Goal: Transaction & Acquisition: Book appointment/travel/reservation

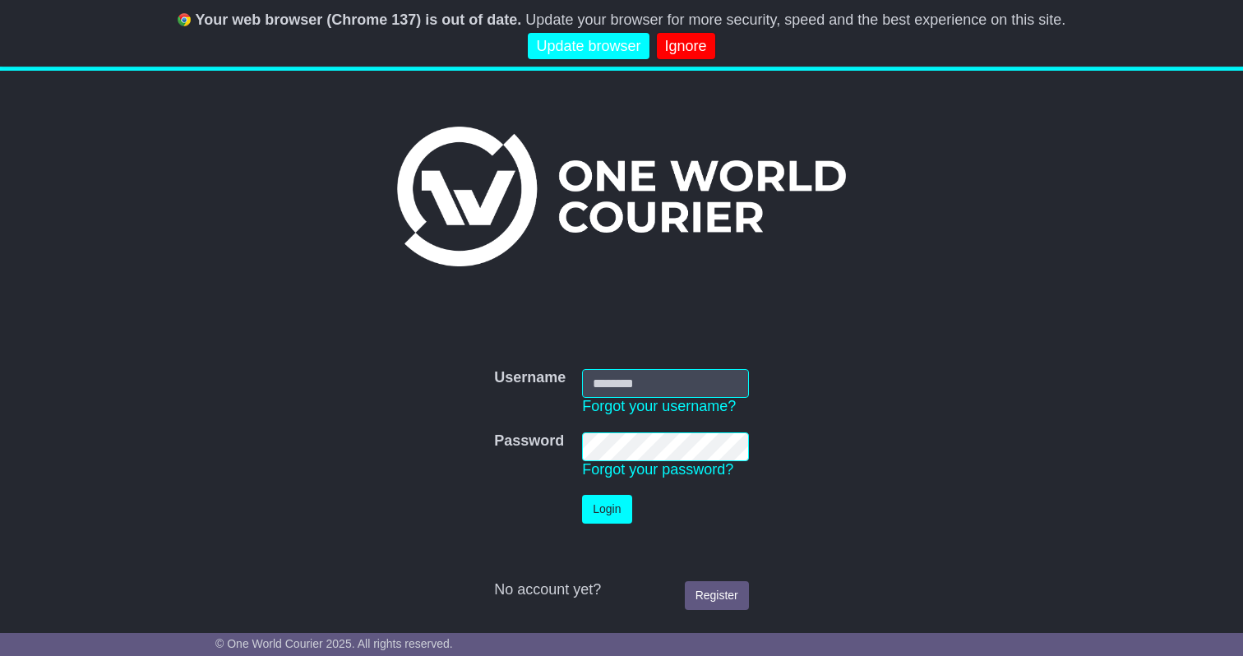
click at [635, 392] on input "Username" at bounding box center [665, 383] width 167 height 29
type input "**********"
click at [614, 513] on button "Login" at bounding box center [606, 509] width 49 height 29
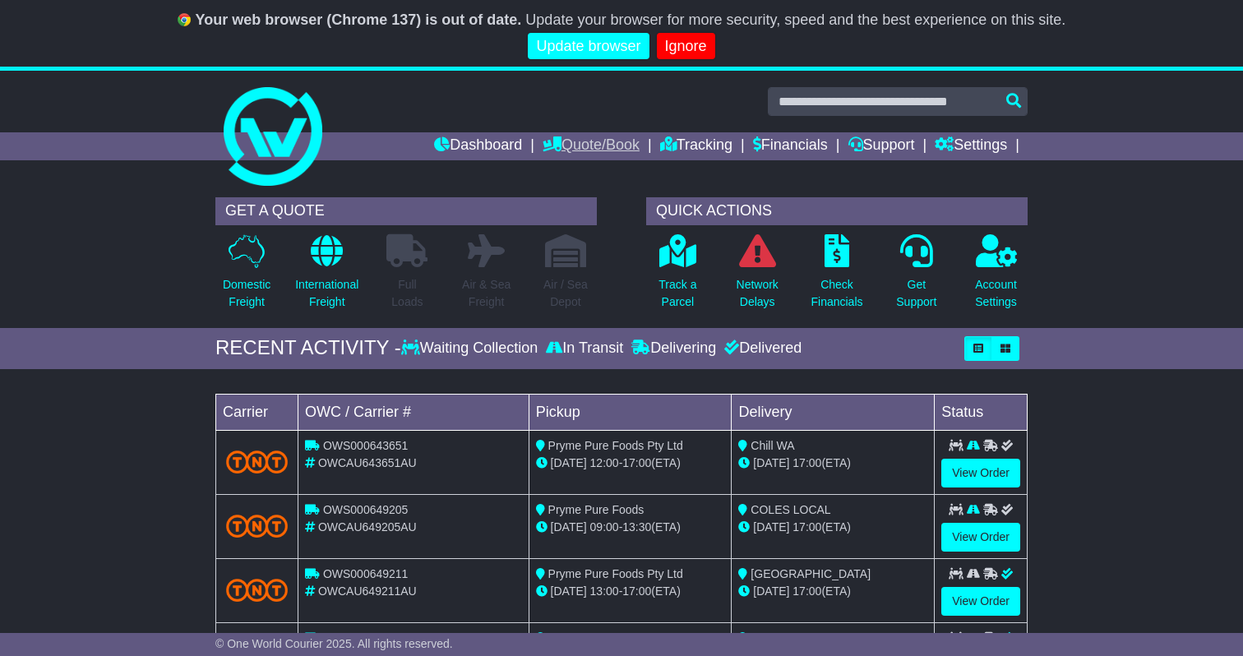
click at [570, 150] on link "Quote/Book" at bounding box center [591, 146] width 97 height 28
click at [565, 169] on link "Domestic" at bounding box center [608, 174] width 130 height 18
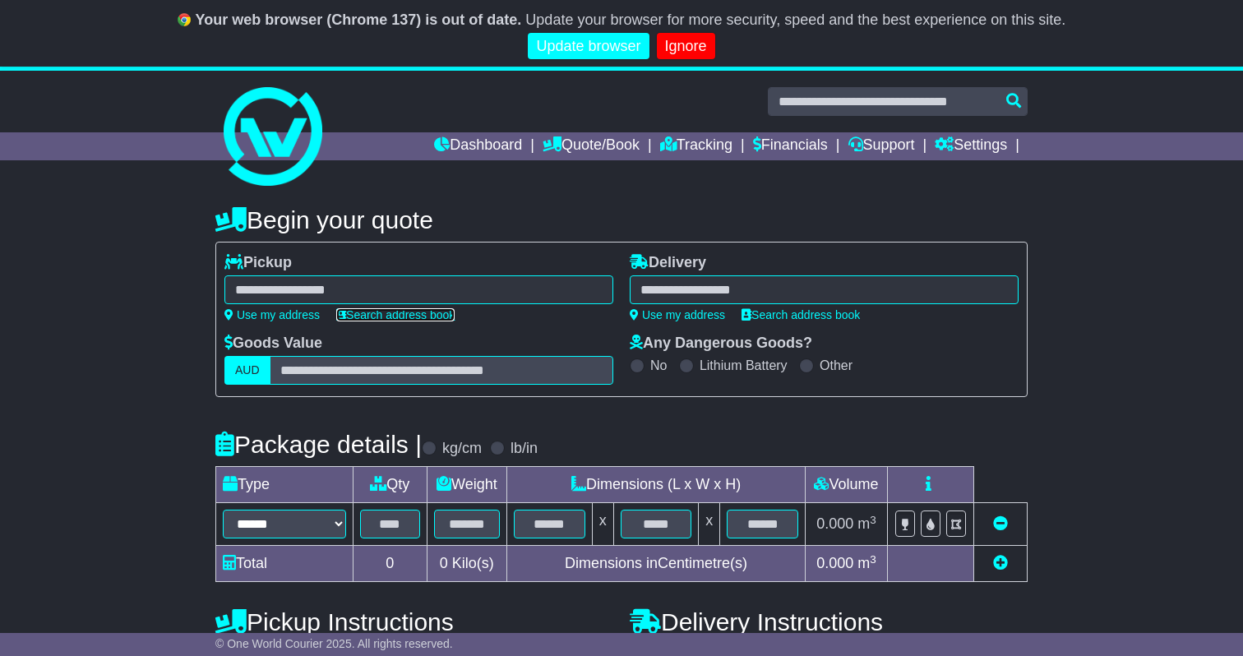
click at [420, 309] on link "Search address book" at bounding box center [395, 314] width 118 height 13
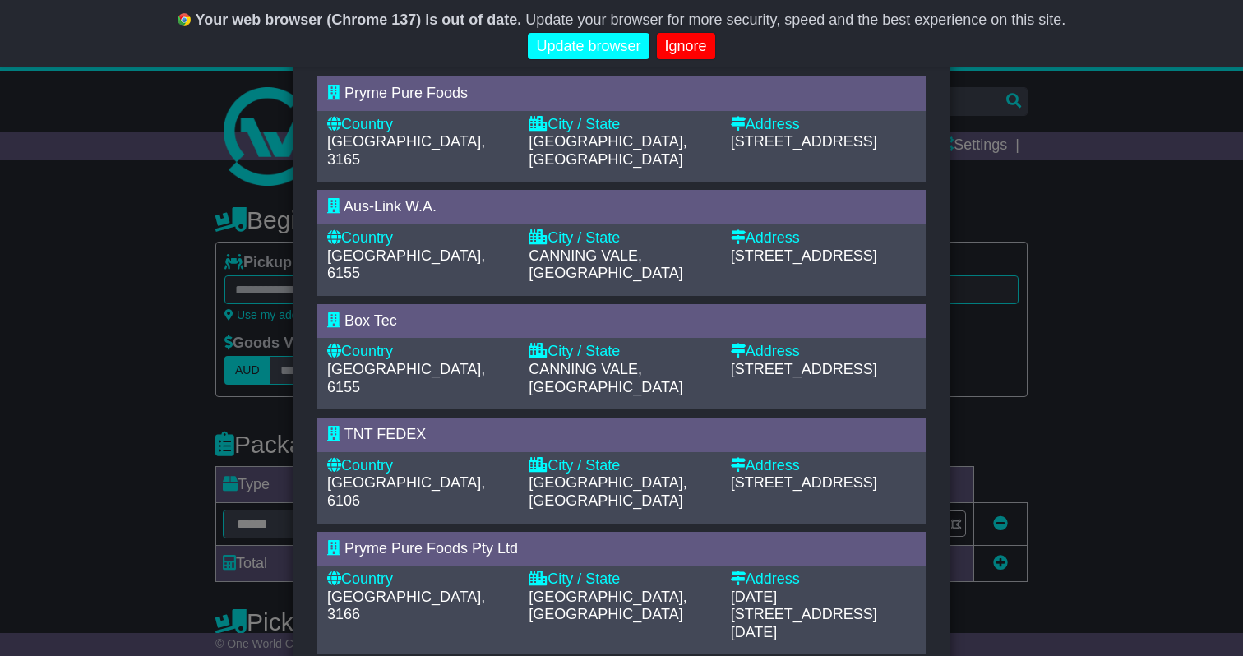
scroll to position [73, 0]
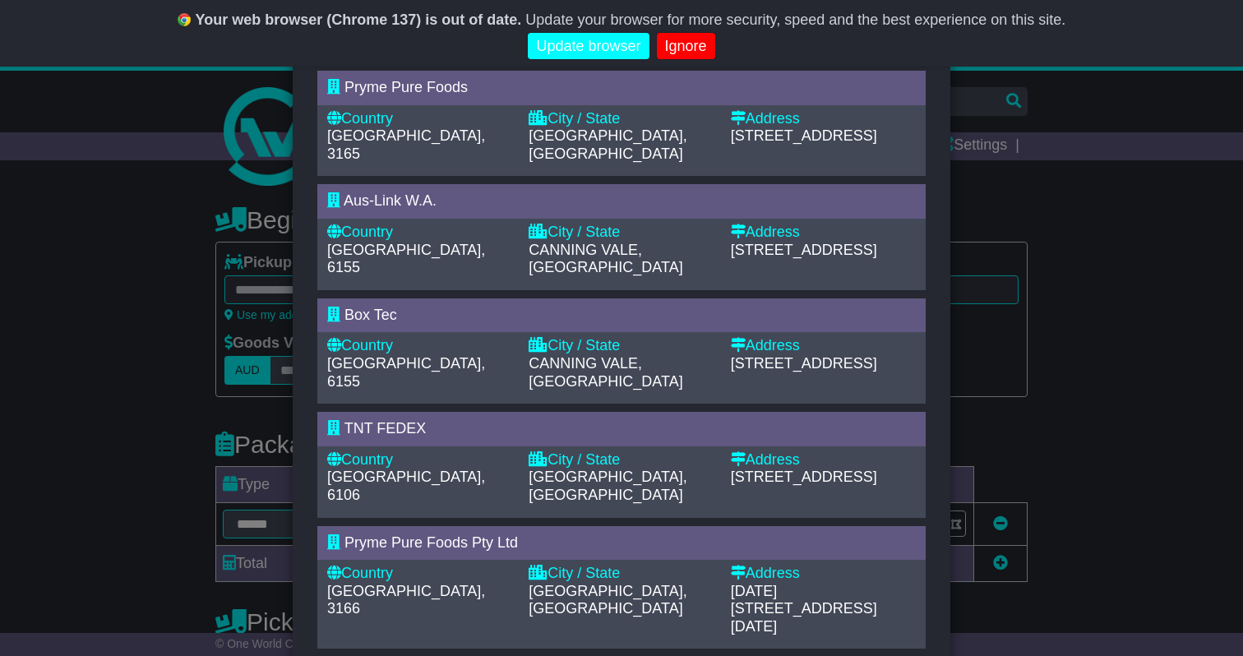
type input "**********"
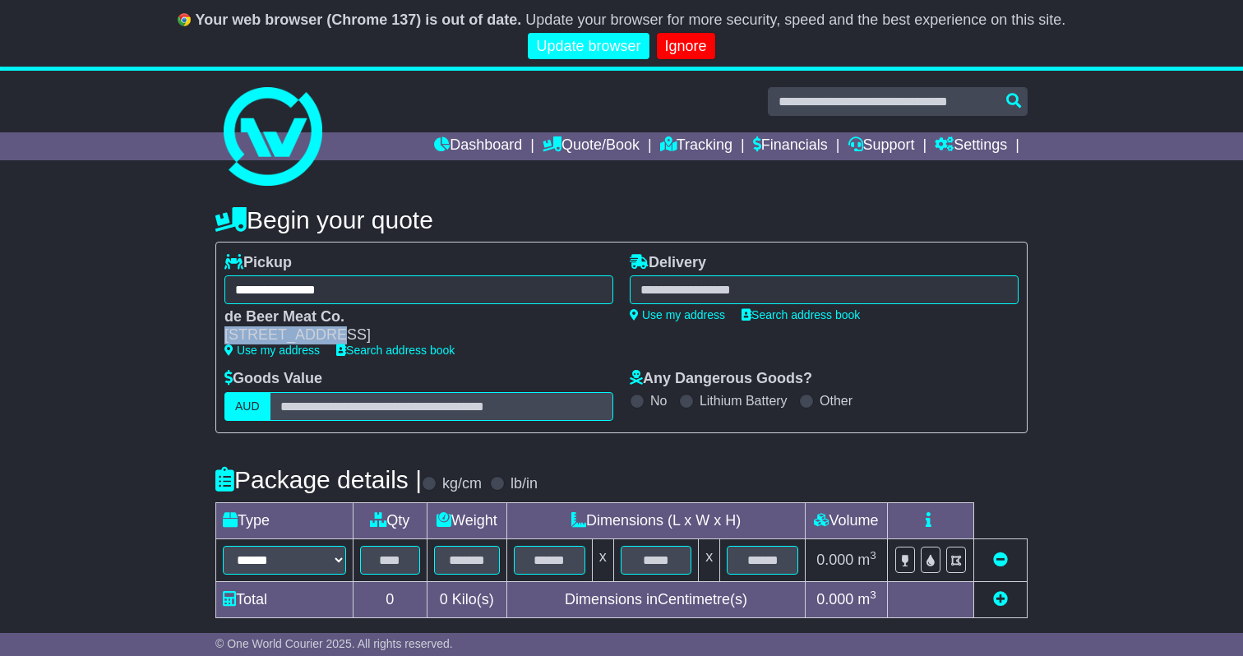
drag, startPoint x: 224, startPoint y: 331, endPoint x: 349, endPoint y: 327, distance: 124.2
click at [349, 327] on div "7 SHOEBURY ST" at bounding box center [410, 335] width 372 height 18
copy div "7 SHOEBURY ST"
